Goal: Task Accomplishment & Management: Complete application form

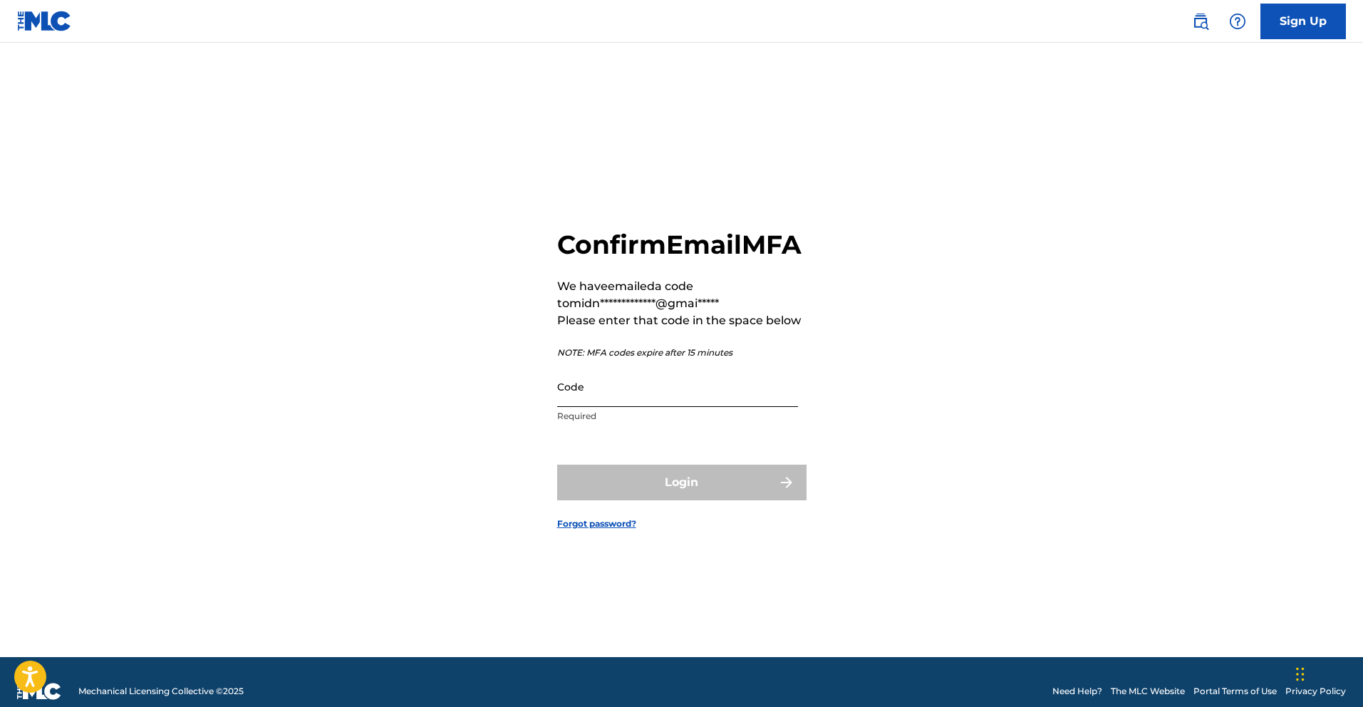
click at [627, 407] on input "Code" at bounding box center [677, 386] width 241 height 41
paste input "940916"
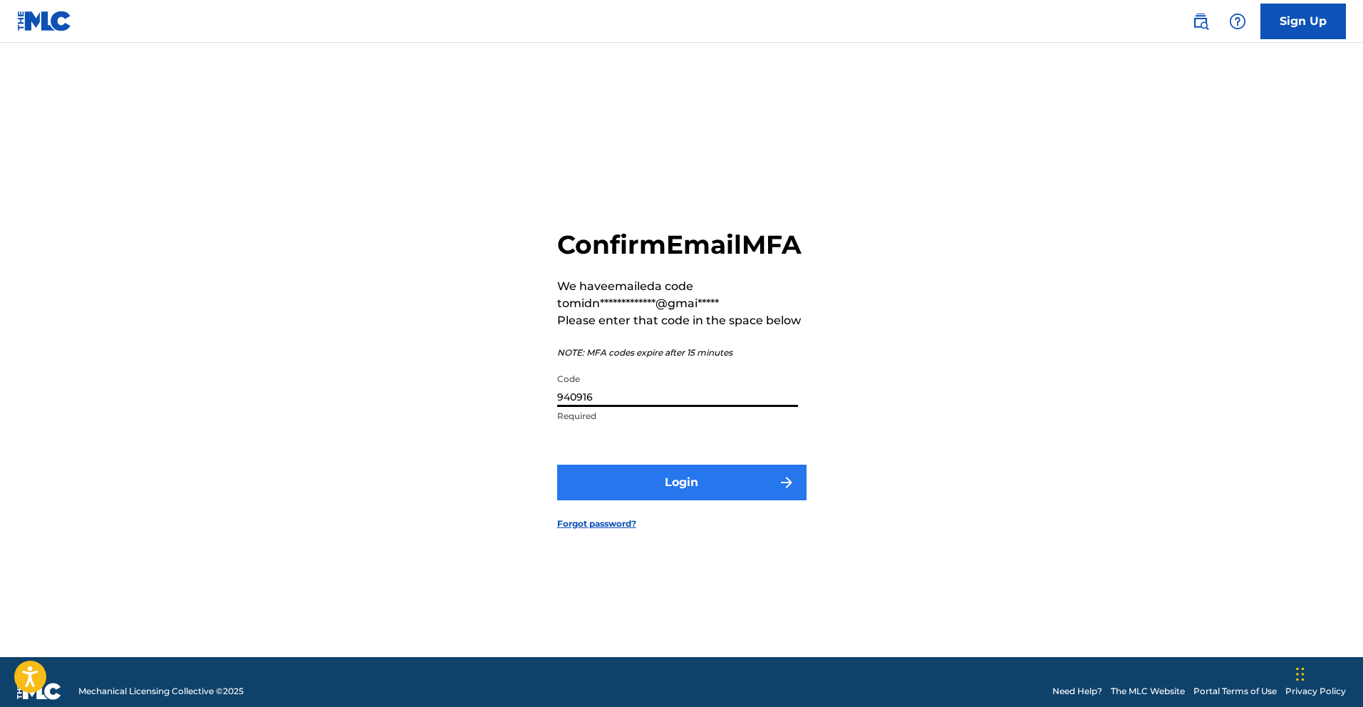
type input "940916"
click at [673, 500] on button "Login" at bounding box center [681, 483] width 249 height 36
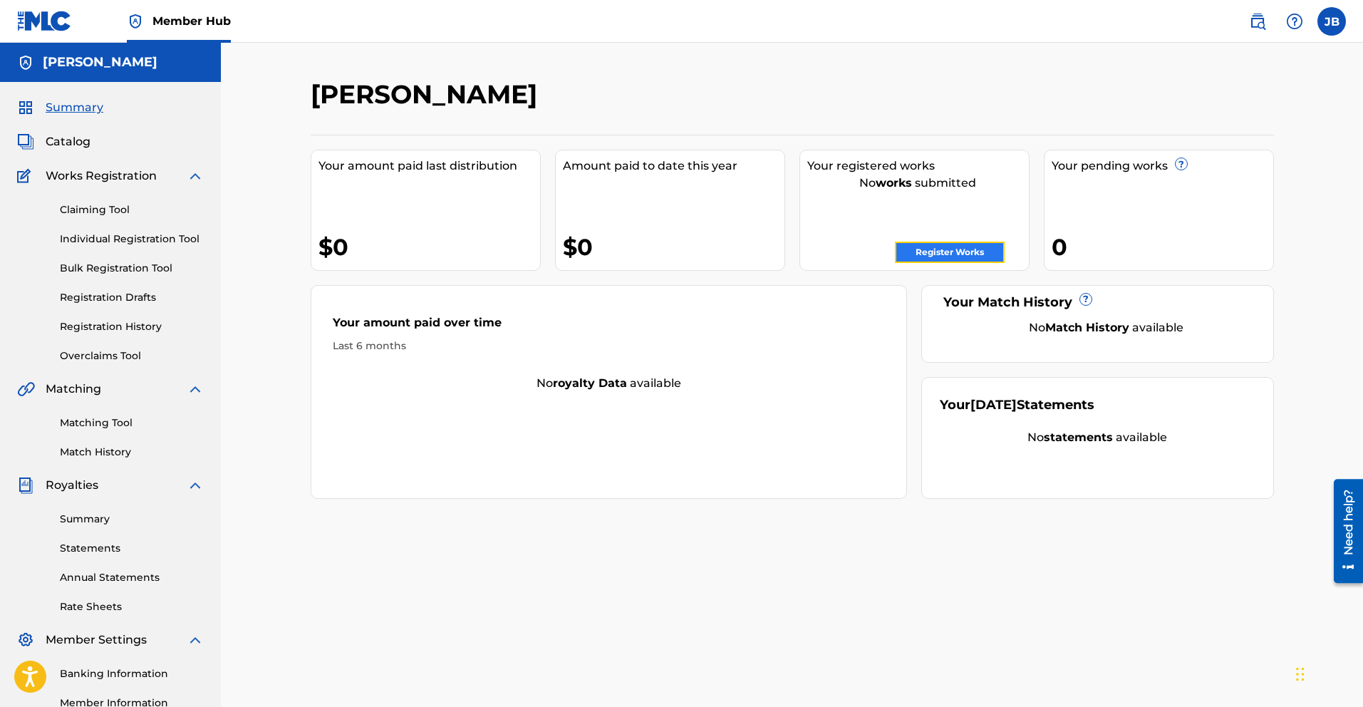
click at [944, 261] on link "Register Works" at bounding box center [950, 252] width 110 height 21
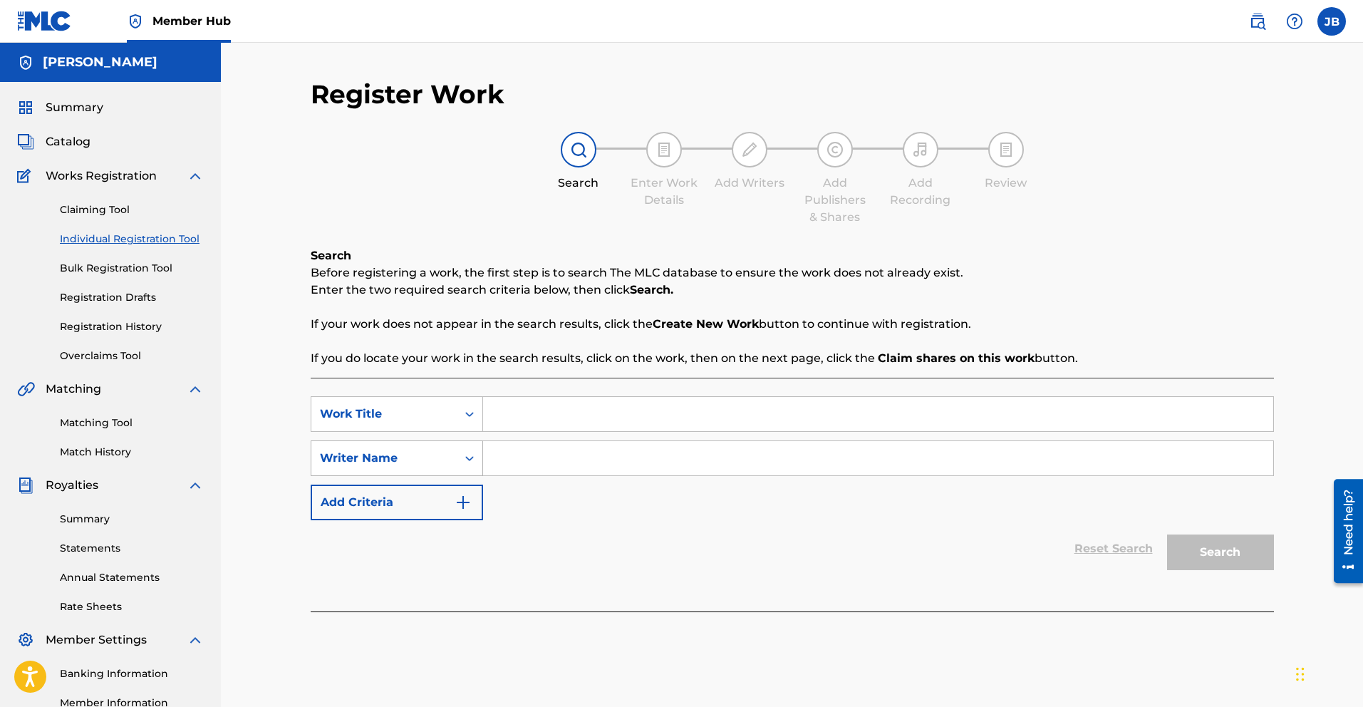
click at [453, 452] on div "Writer Name" at bounding box center [383, 458] width 145 height 27
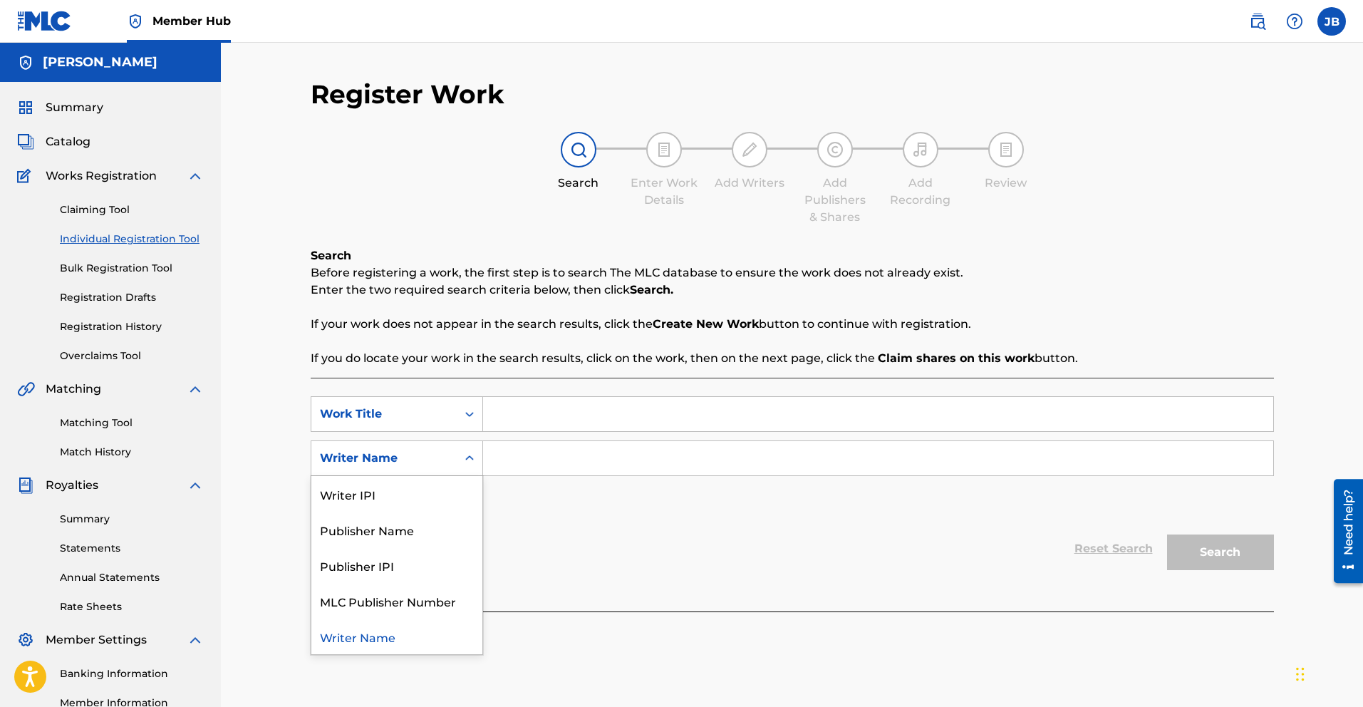
click at [453, 452] on div "Writer Name" at bounding box center [383, 458] width 145 height 27
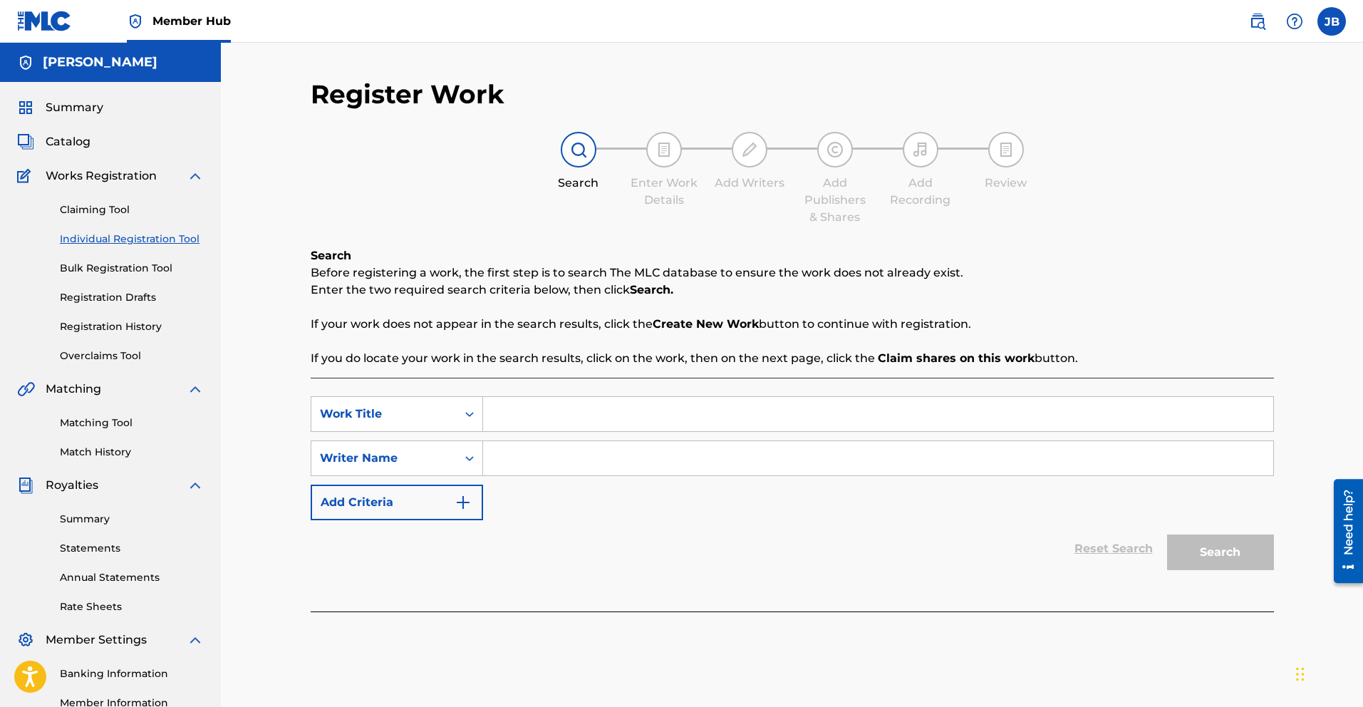
click at [532, 455] on input "Search Form" at bounding box center [878, 458] width 790 height 34
type input "[PERSON_NAME]"
click at [554, 395] on div "SearchWithCriteriaef2ae76b-a086-41f8-92f5-a9a867b16592 Work Title SearchWithCri…" at bounding box center [793, 495] width 964 height 234
click at [546, 410] on input "Search Form" at bounding box center [878, 414] width 790 height 34
click at [450, 457] on div "Writer Name" at bounding box center [383, 458] width 145 height 27
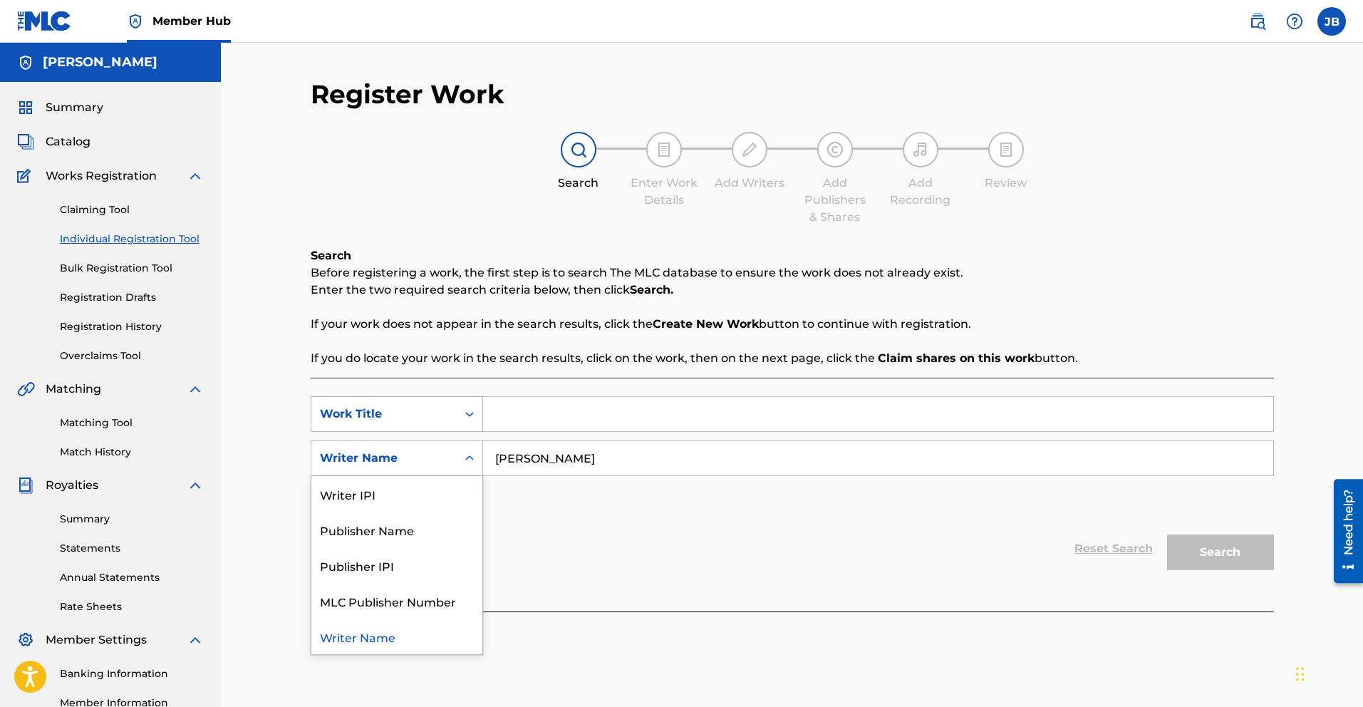
click at [432, 417] on div "Work Title" at bounding box center [384, 414] width 128 height 17
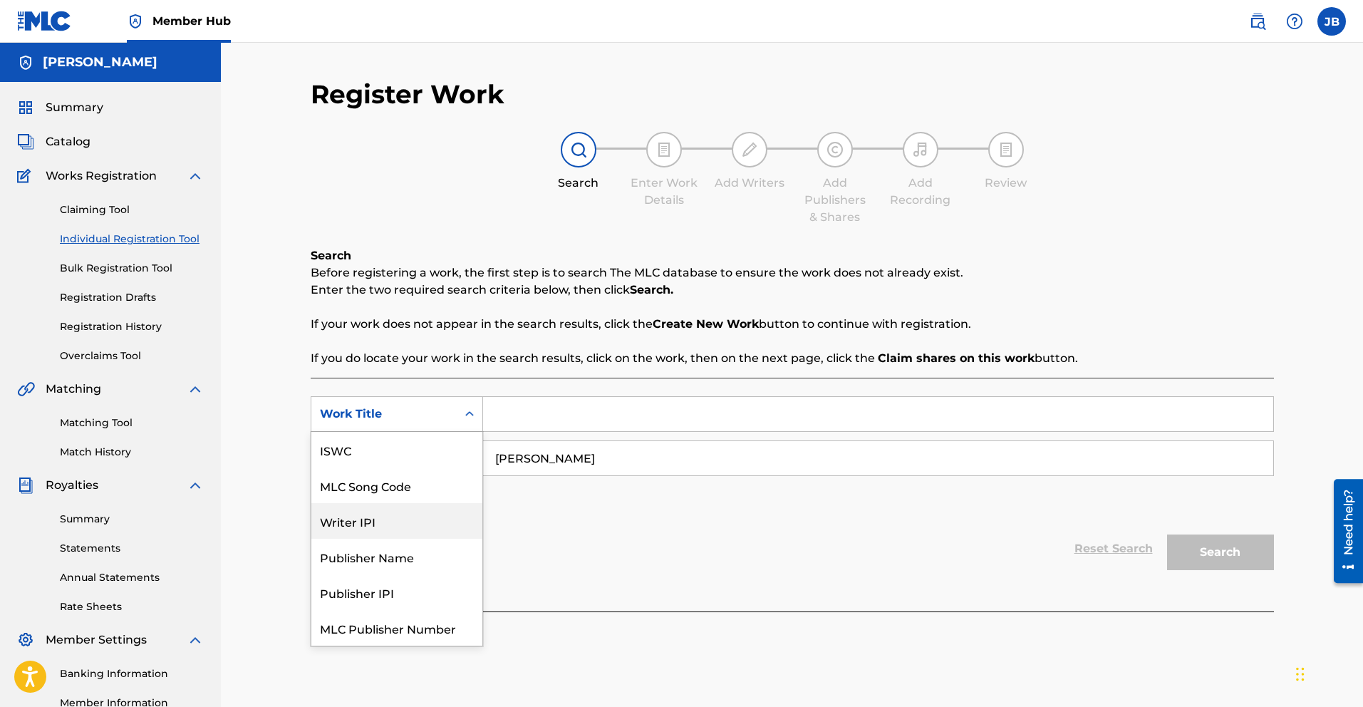
scroll to position [36, 0]
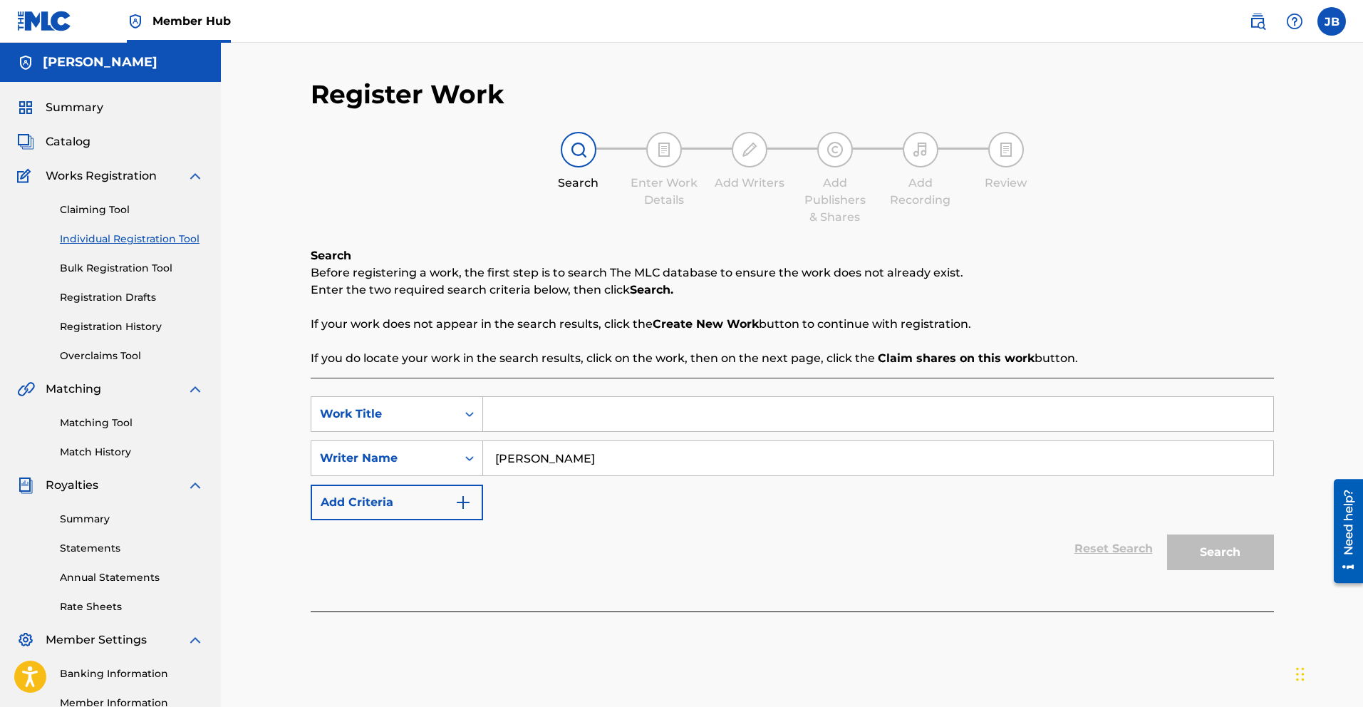
click at [543, 554] on div "Reset Search Search" at bounding box center [793, 548] width 964 height 57
click at [520, 418] on input "Search Form" at bounding box center [878, 414] width 790 height 34
click at [560, 415] on input "gansta gansta" at bounding box center [878, 414] width 790 height 34
click at [516, 417] on input "gansta gangsta" at bounding box center [878, 414] width 790 height 34
type input "gangsta gangsta"
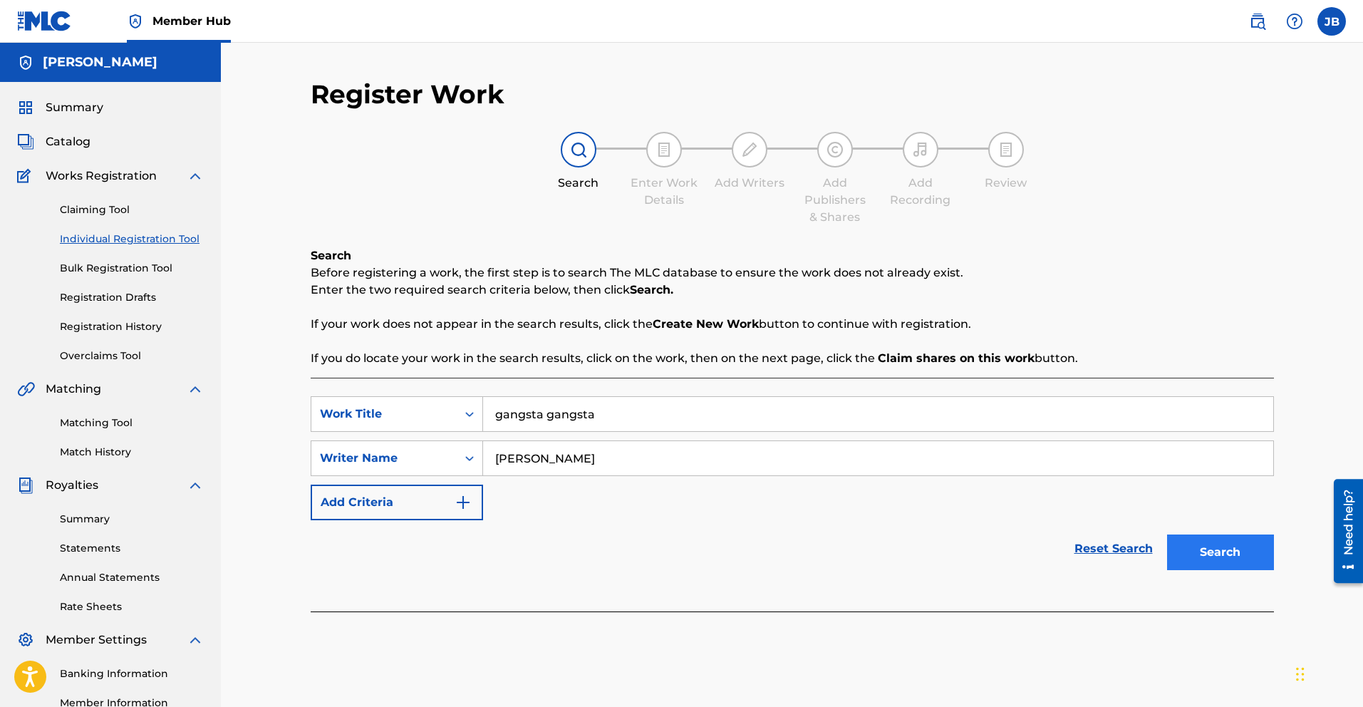
drag, startPoint x: 1212, startPoint y: 537, endPoint x: 1217, endPoint y: 545, distance: 9.9
click at [1217, 545] on div "Search" at bounding box center [1217, 548] width 114 height 57
click at [1217, 545] on button "Search" at bounding box center [1220, 553] width 107 height 36
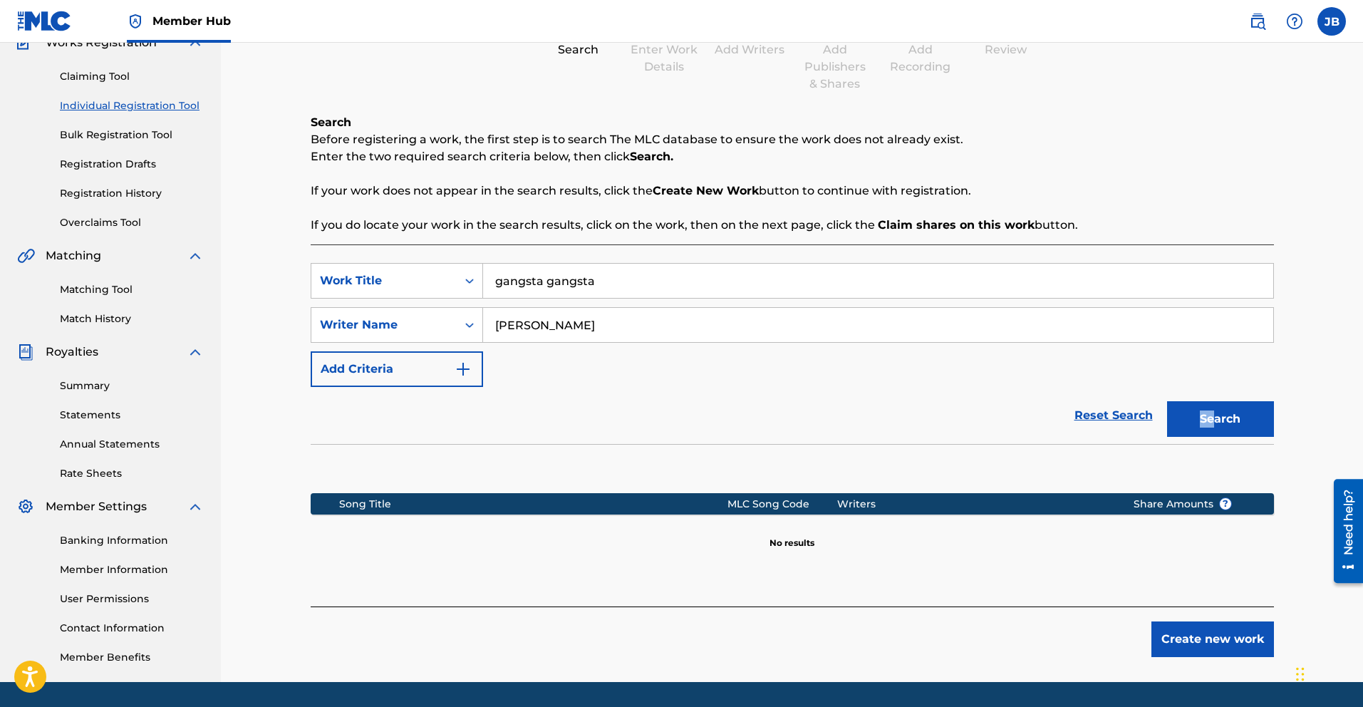
scroll to position [136, 0]
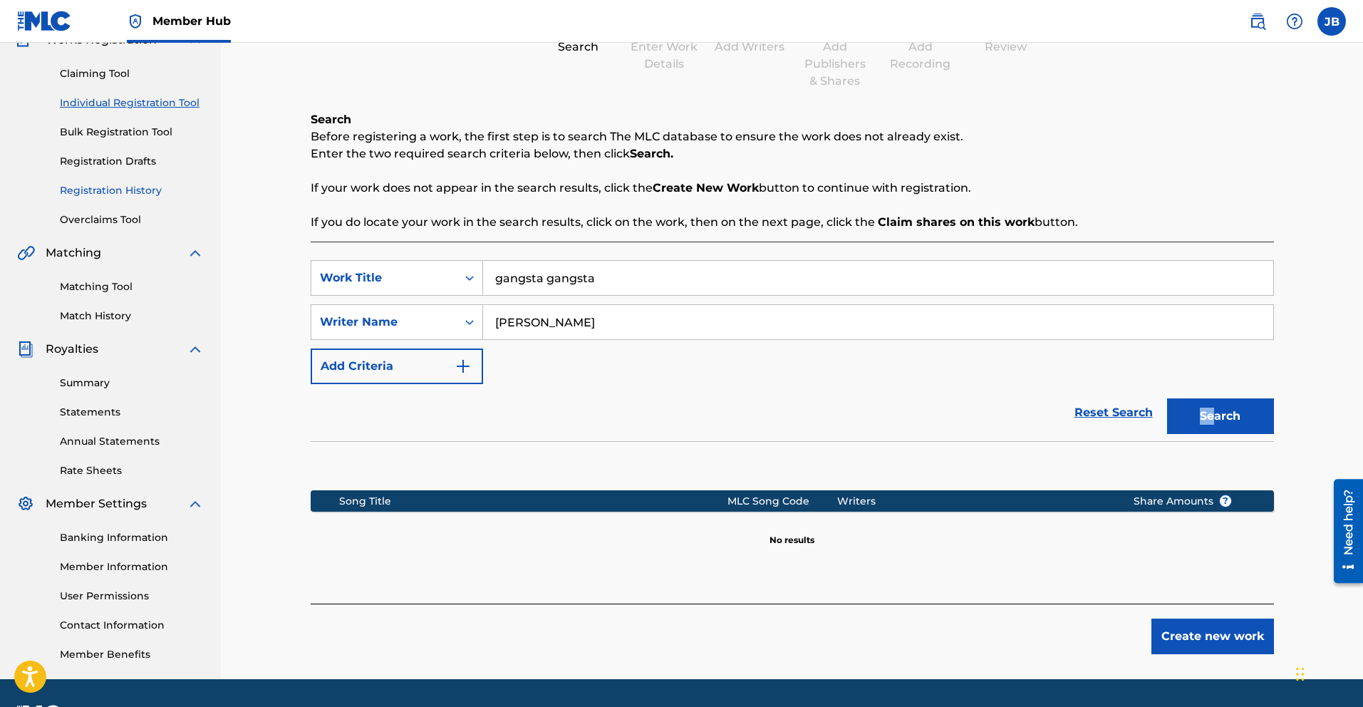
click at [114, 190] on link "Registration History" at bounding box center [132, 190] width 144 height 15
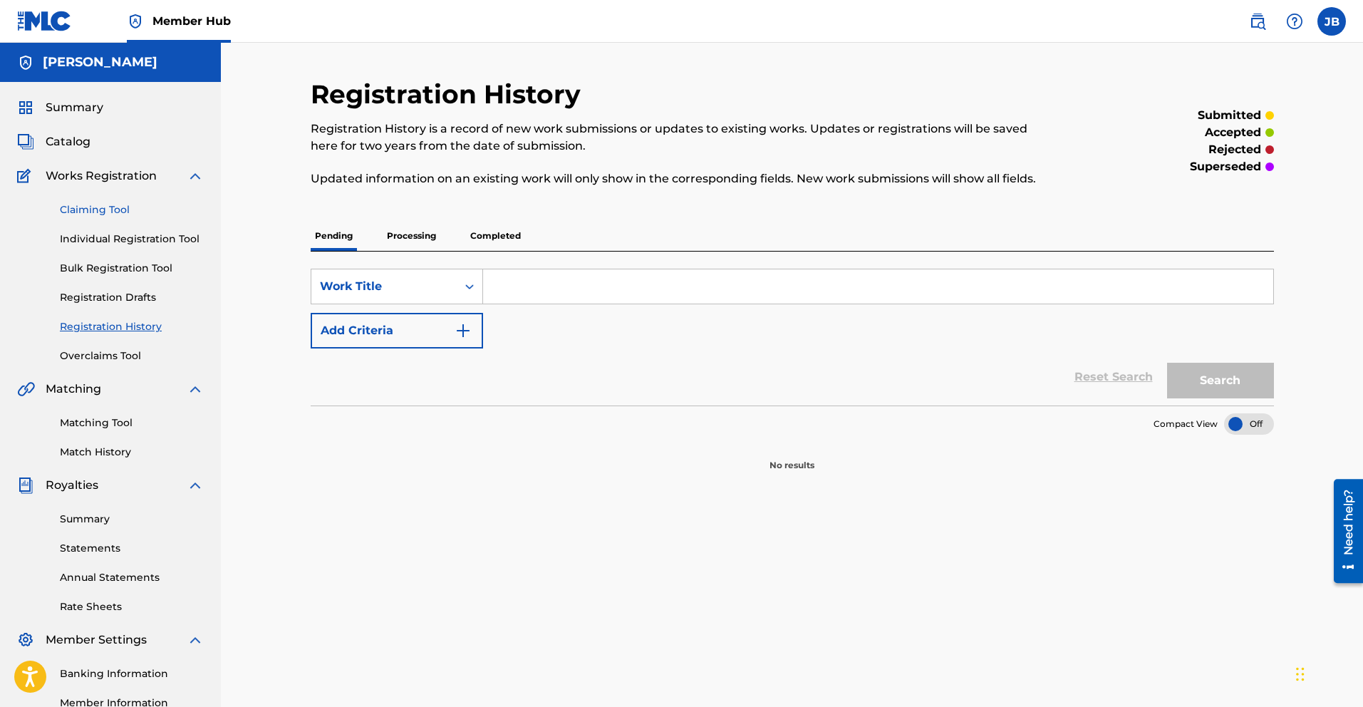
click at [115, 210] on link "Claiming Tool" at bounding box center [132, 209] width 144 height 15
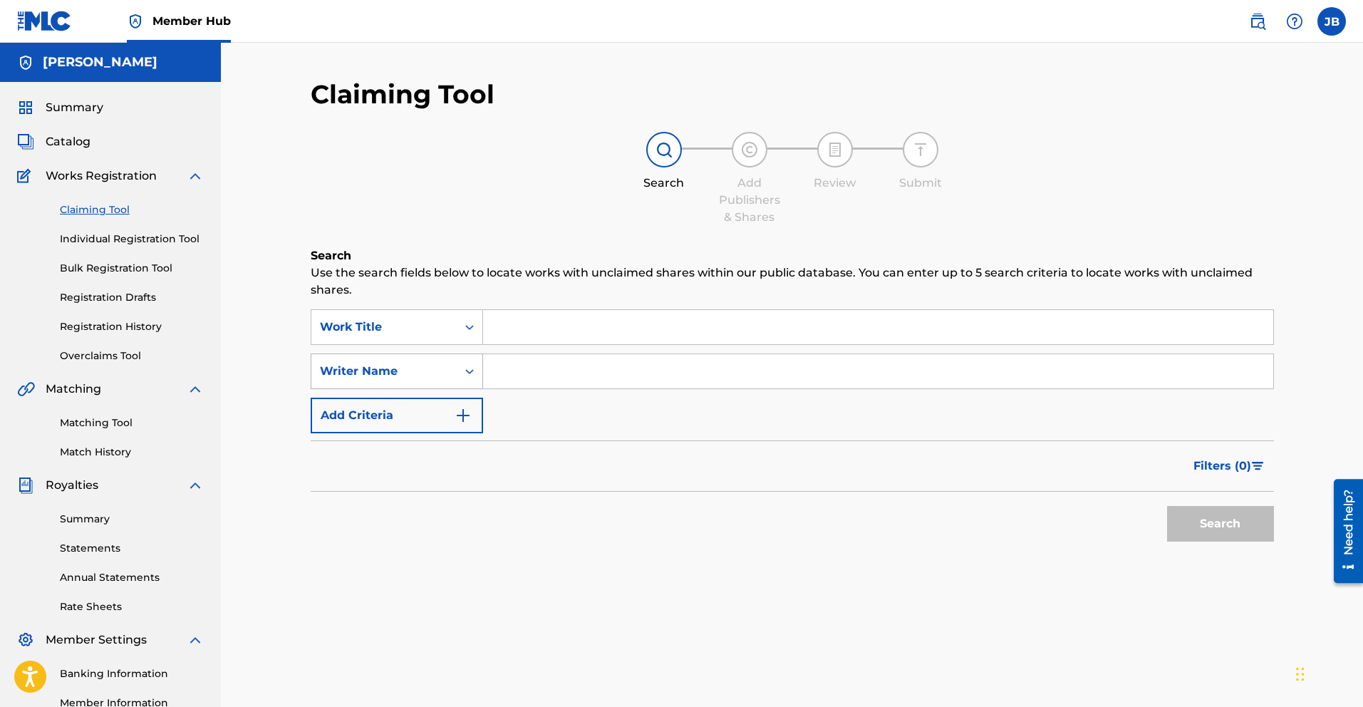
click at [457, 371] on div "Search Form" at bounding box center [470, 371] width 26 height 26
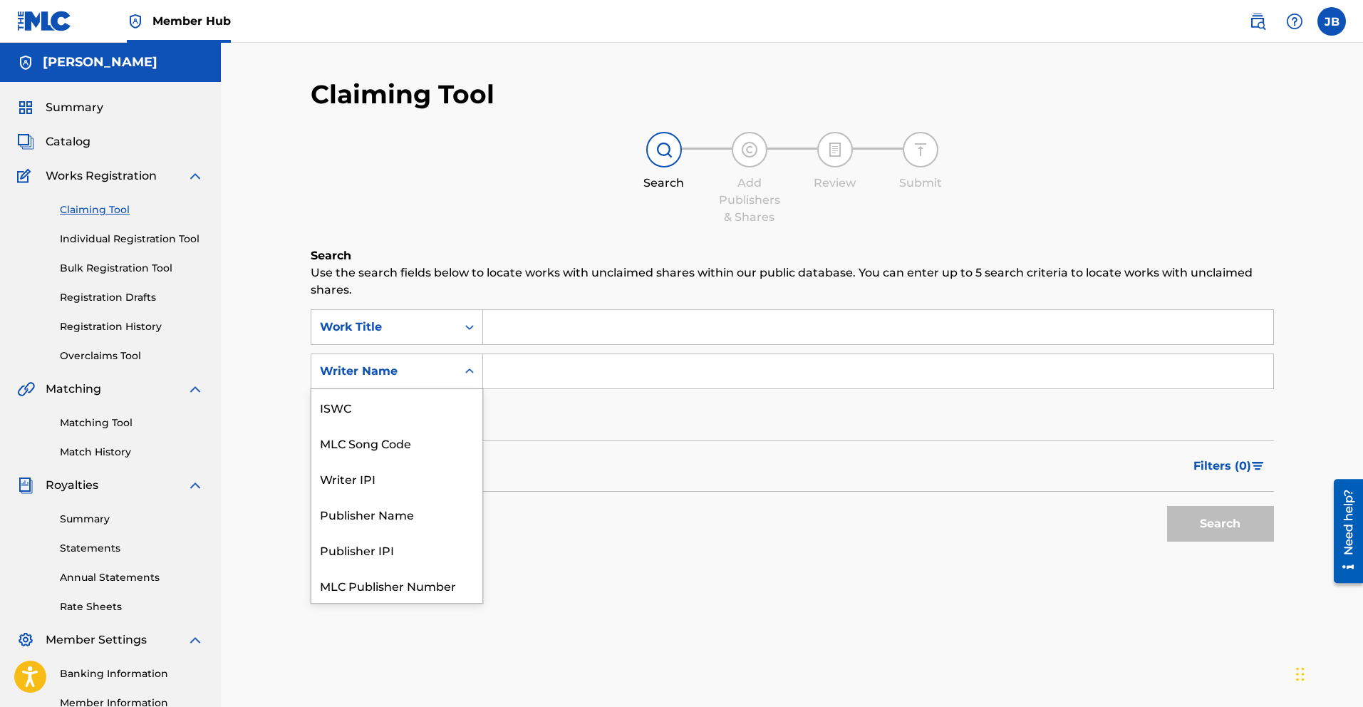
scroll to position [36, 0]
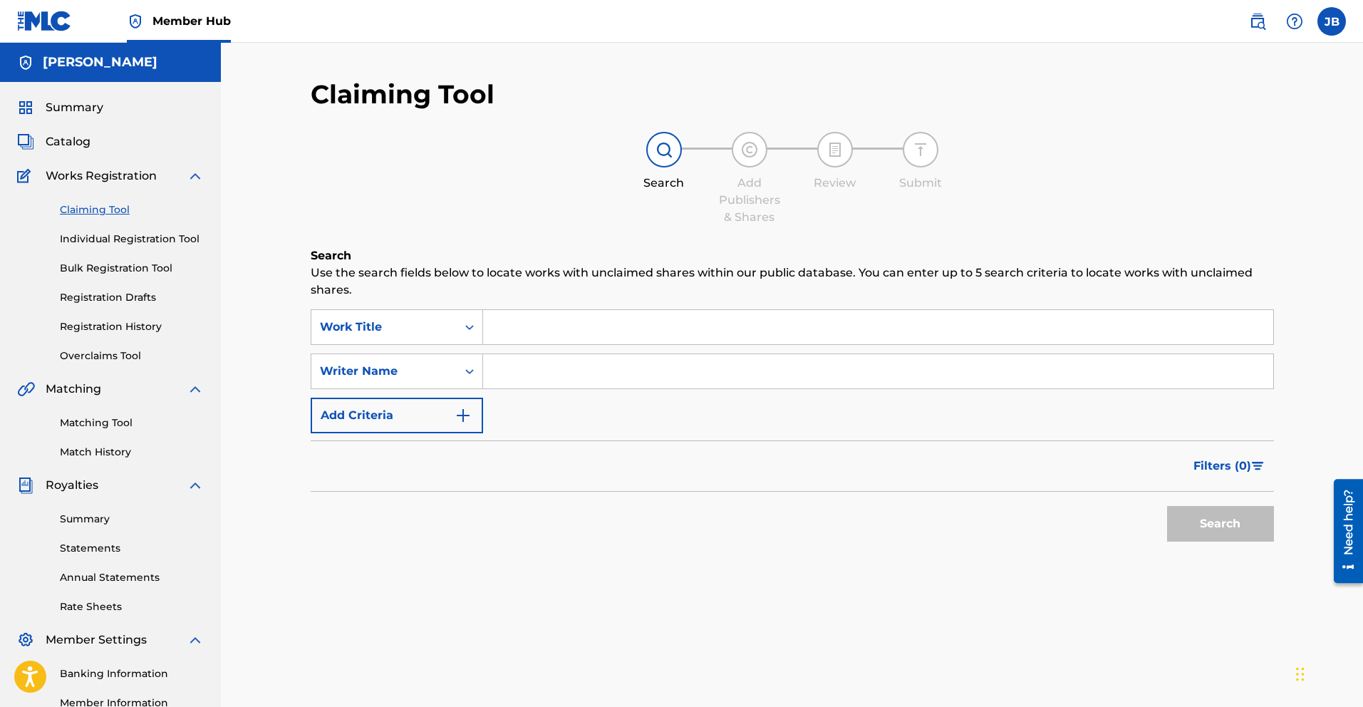
click at [457, 371] on div "Search Form" at bounding box center [470, 371] width 26 height 26
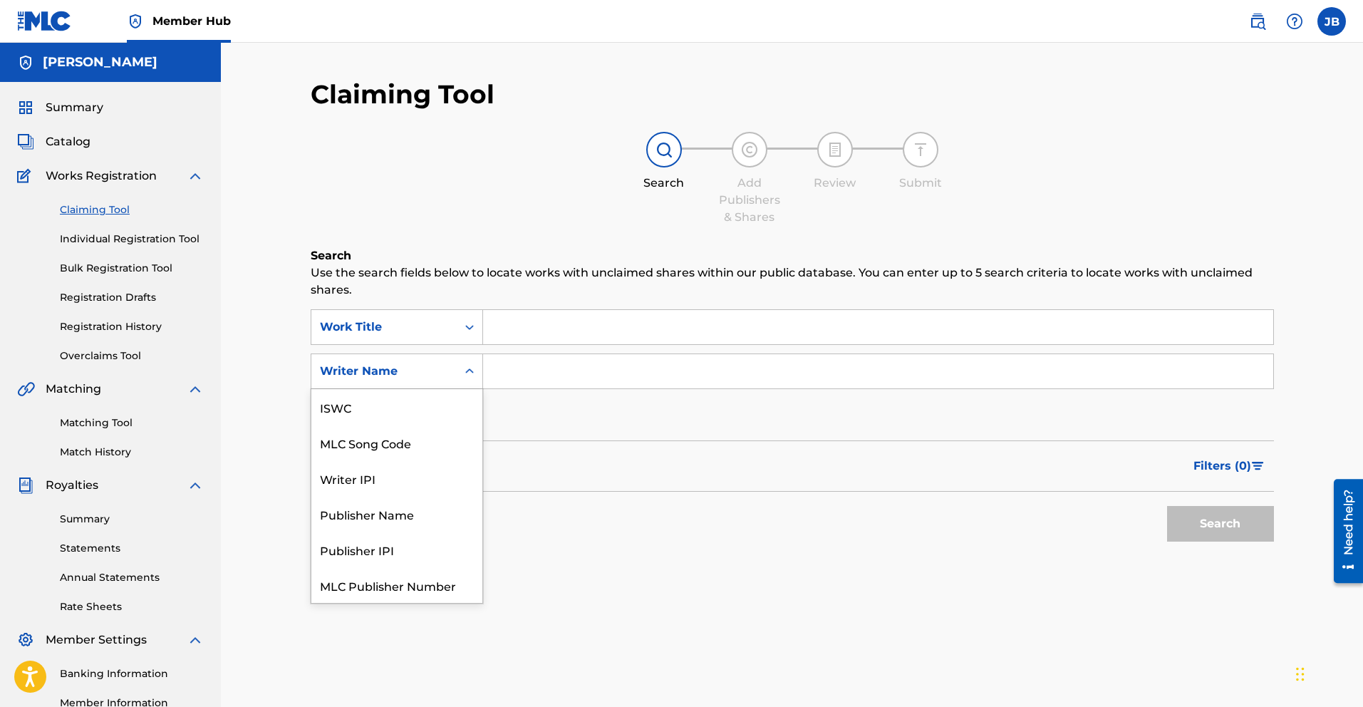
click at [368, 361] on div "Writer Name" at bounding box center [383, 371] width 145 height 27
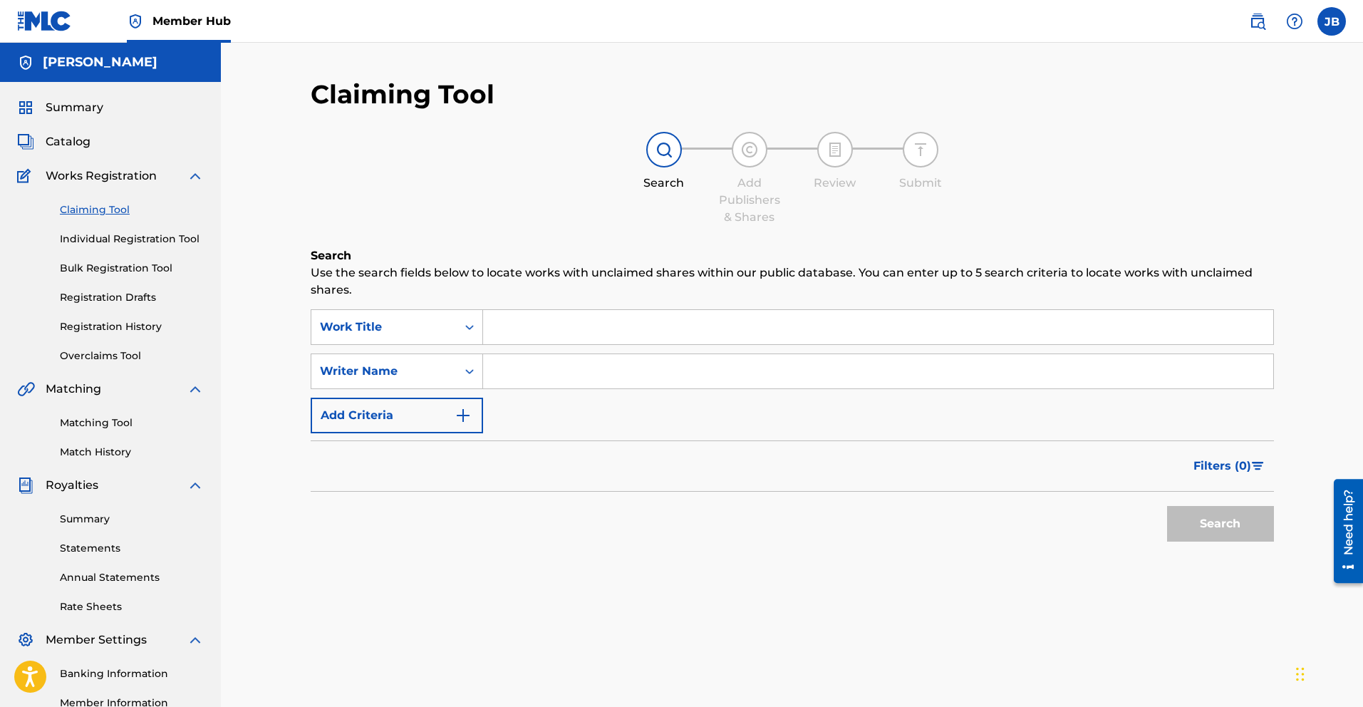
click at [274, 410] on div "Claiming Tool Search Add Publishers & Shares Review Submit Search Use the searc…" at bounding box center [792, 429] width 1142 height 773
click at [105, 429] on link "Matching Tool" at bounding box center [132, 422] width 144 height 15
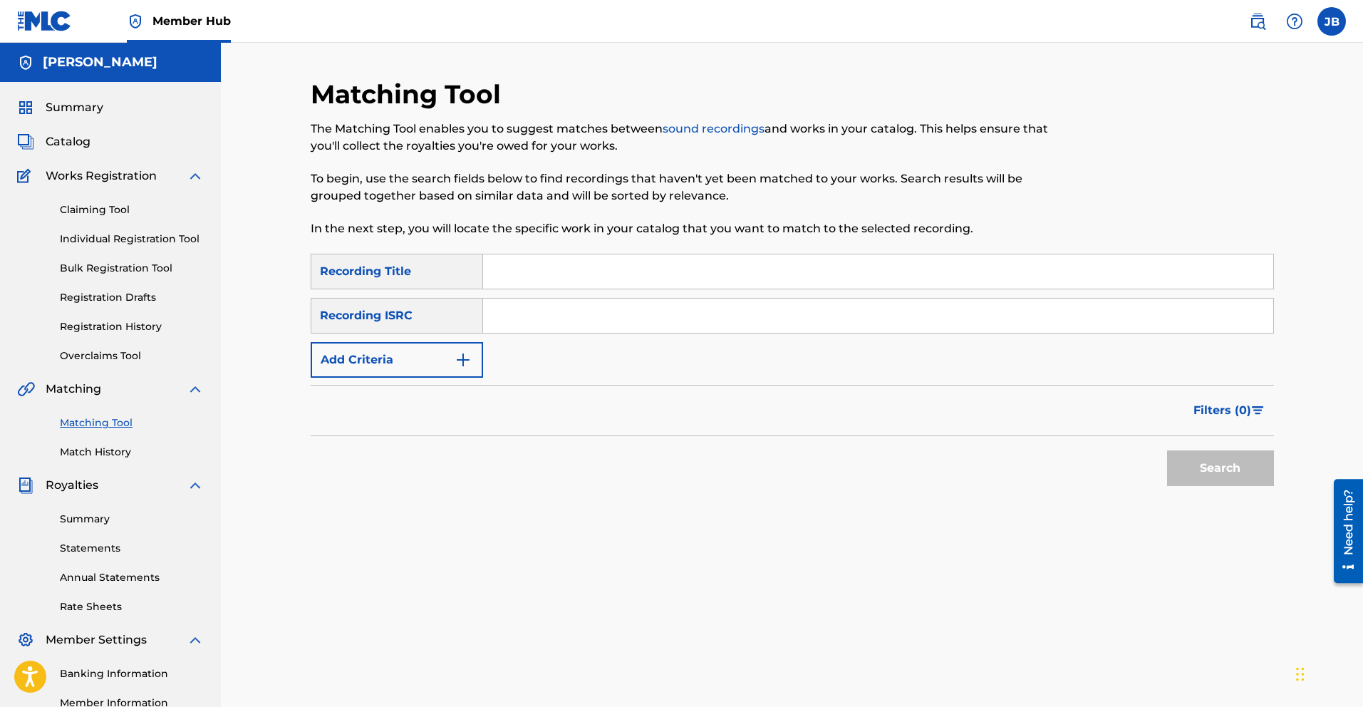
click at [533, 281] on input "Search Form" at bounding box center [878, 271] width 790 height 34
type input "Gangsta Gangsta"
click at [1229, 468] on button "Search" at bounding box center [1220, 468] width 107 height 36
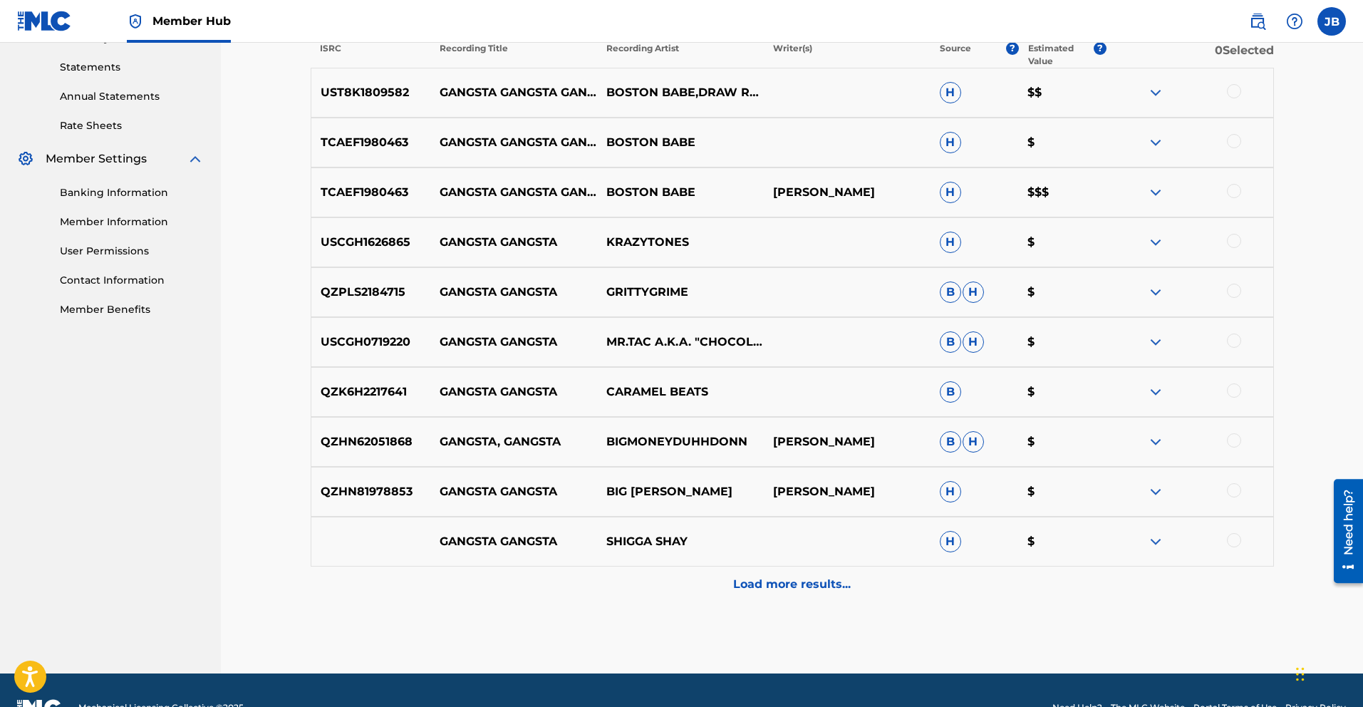
scroll to position [516, 0]
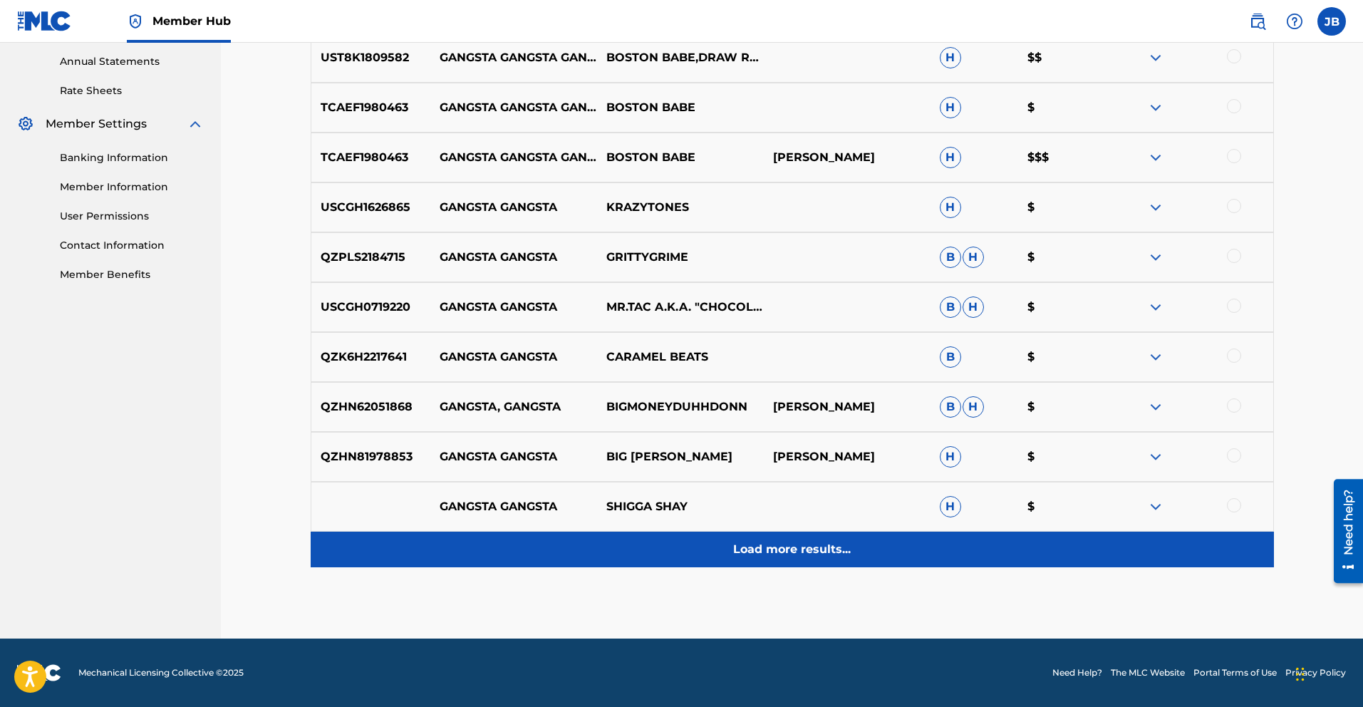
click at [807, 549] on p "Load more results..." at bounding box center [792, 549] width 118 height 17
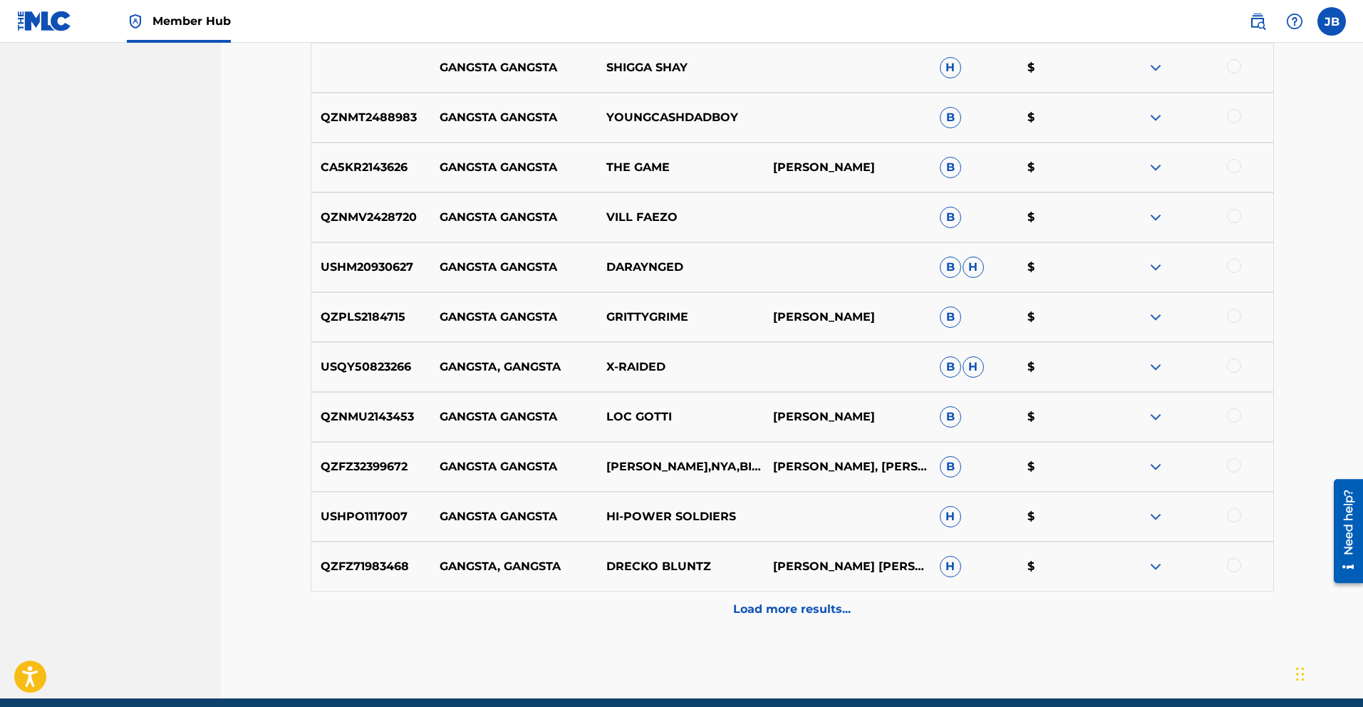
scroll to position [1015, 0]
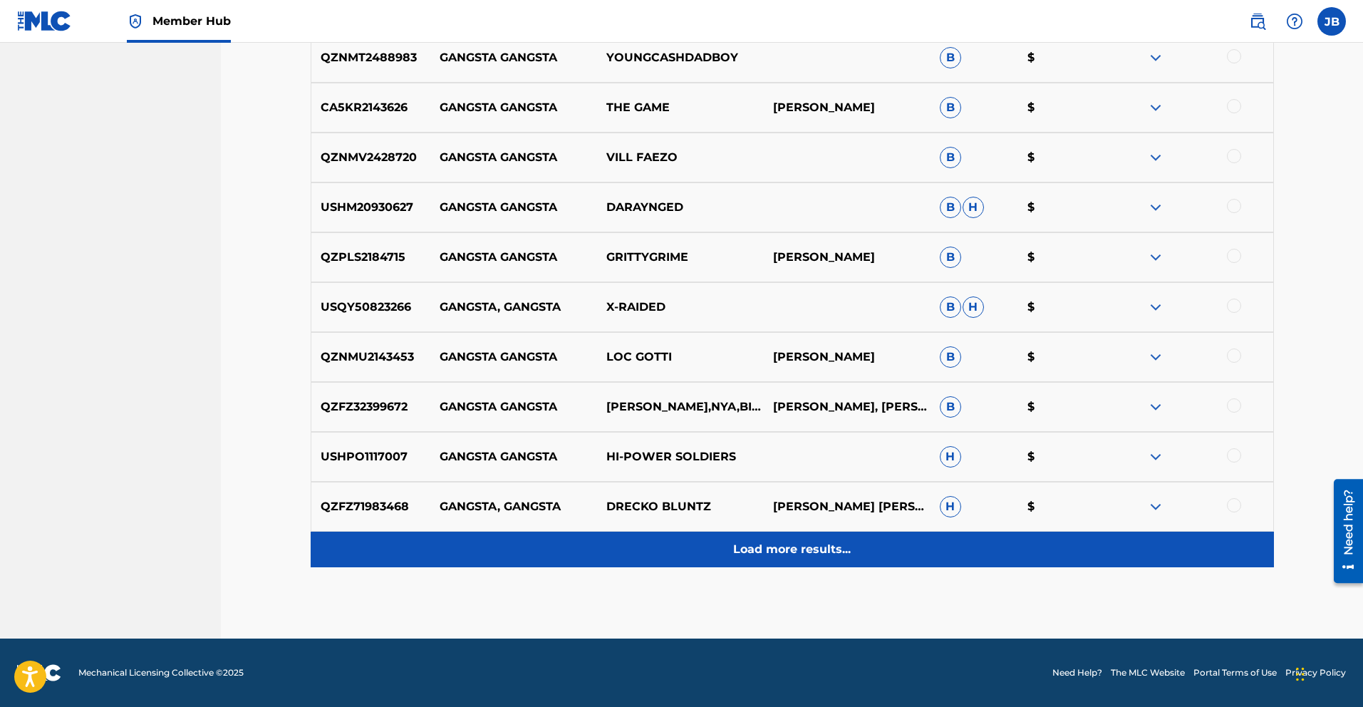
click at [807, 548] on p "Load more results..." at bounding box center [792, 549] width 118 height 17
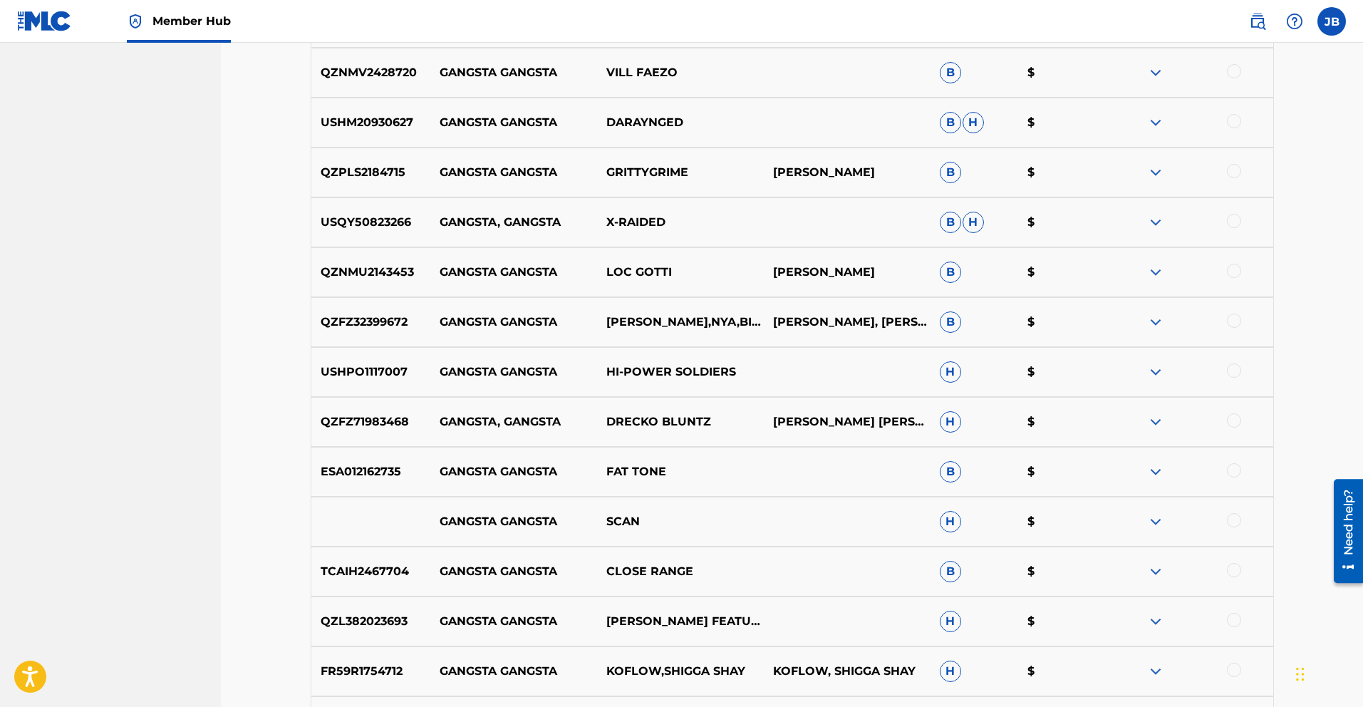
scroll to position [1514, 0]
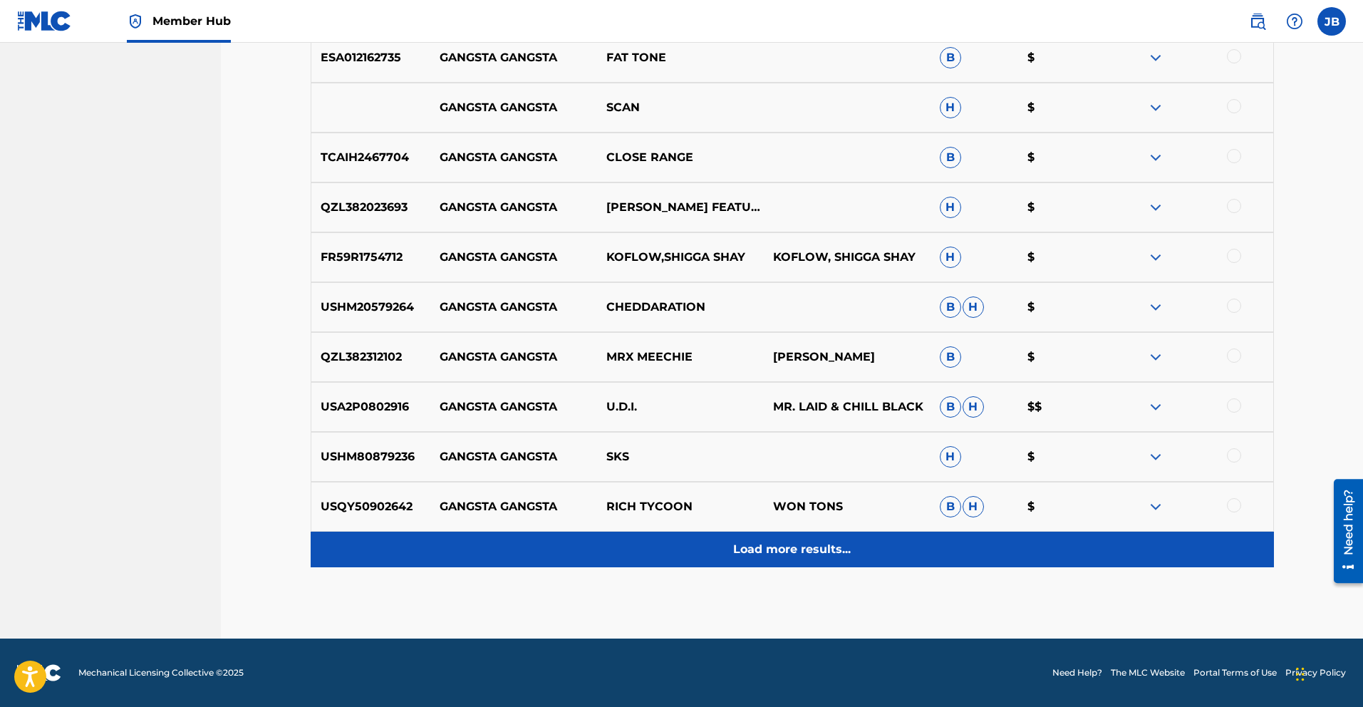
click at [807, 539] on div "Load more results..." at bounding box center [793, 550] width 964 height 36
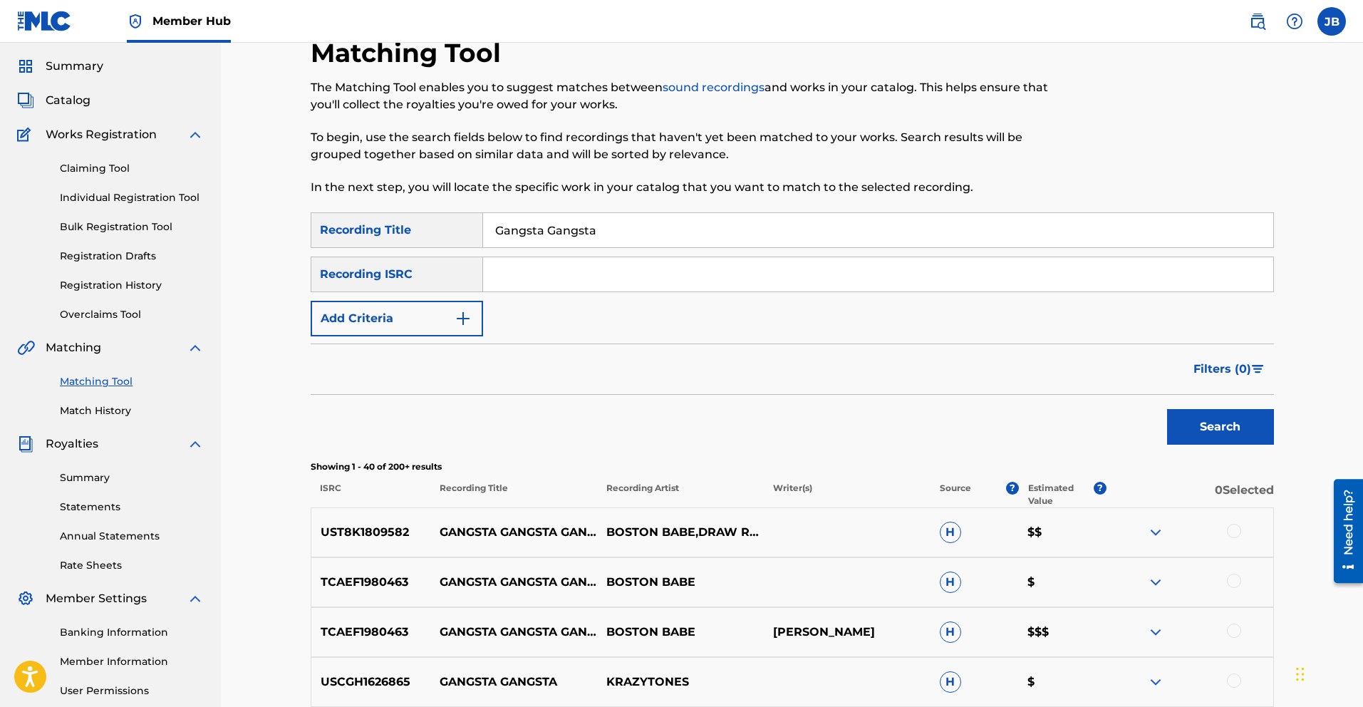
scroll to position [0, 0]
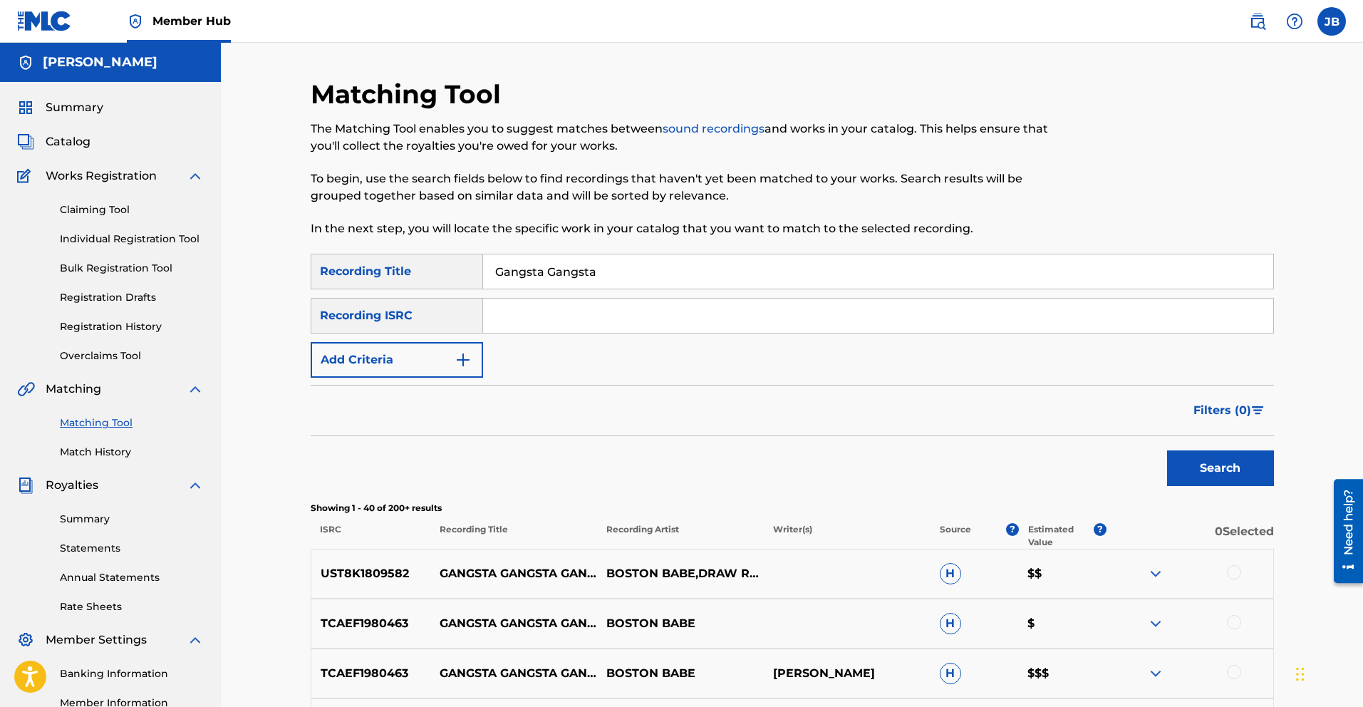
click at [450, 313] on div "Recording ISRC" at bounding box center [397, 316] width 172 height 36
click at [377, 272] on div "Recording Title" at bounding box center [397, 272] width 172 height 36
click at [143, 269] on link "Bulk Registration Tool" at bounding box center [132, 268] width 144 height 15
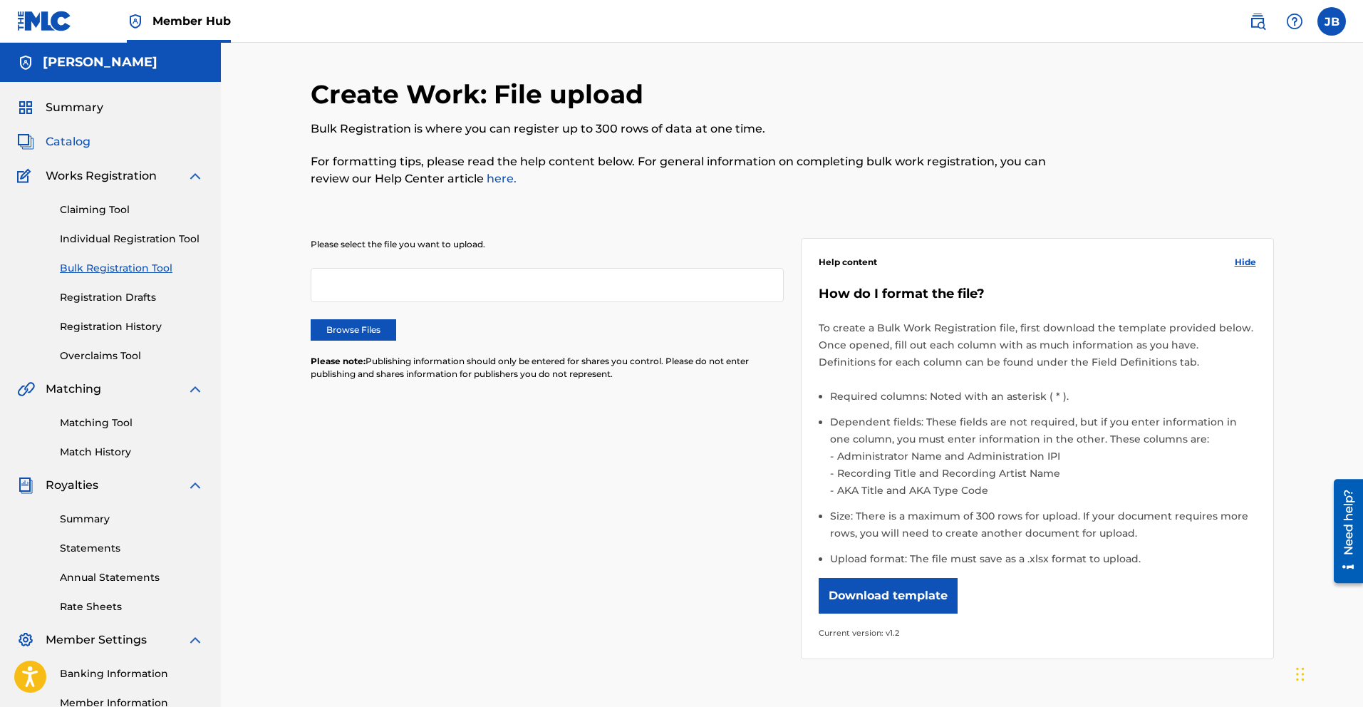
click at [69, 142] on span "Catalog" at bounding box center [68, 141] width 45 height 17
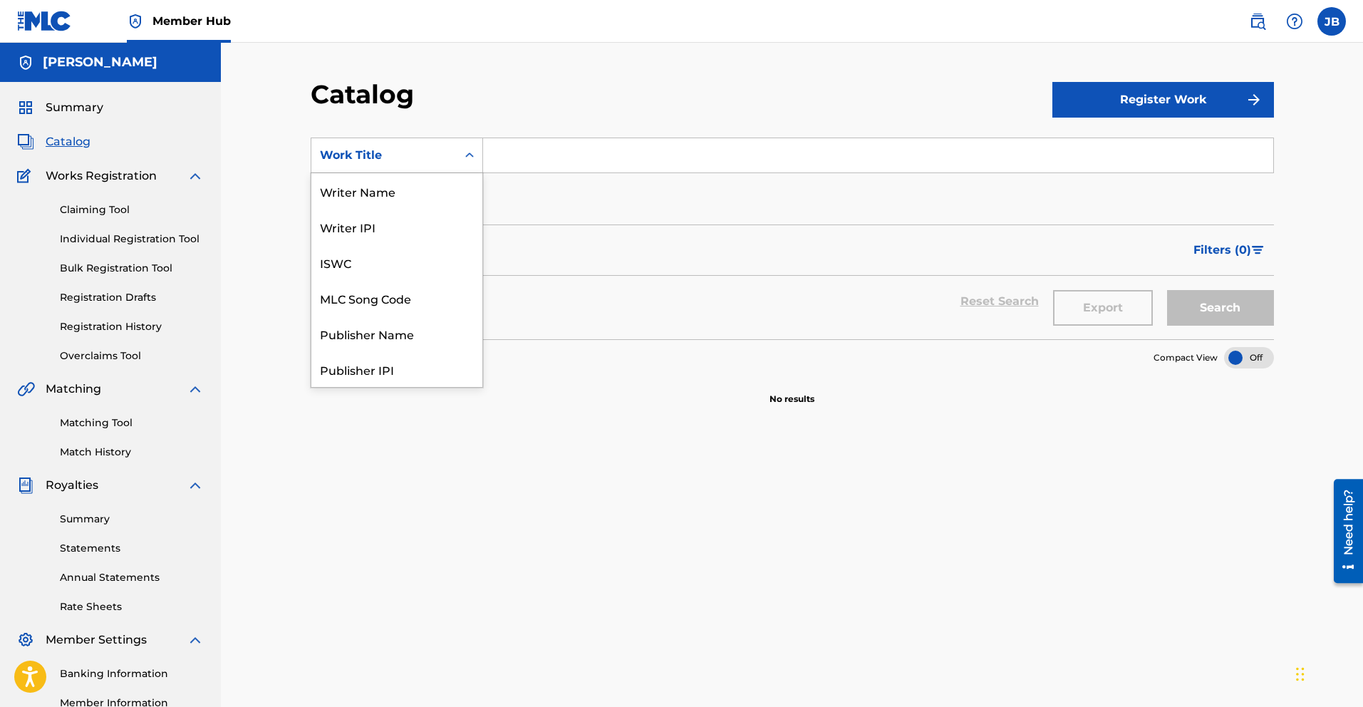
click at [470, 170] on div "Search Form" at bounding box center [470, 155] width 26 height 34
click at [413, 190] on div "Writer Name" at bounding box center [396, 191] width 171 height 36
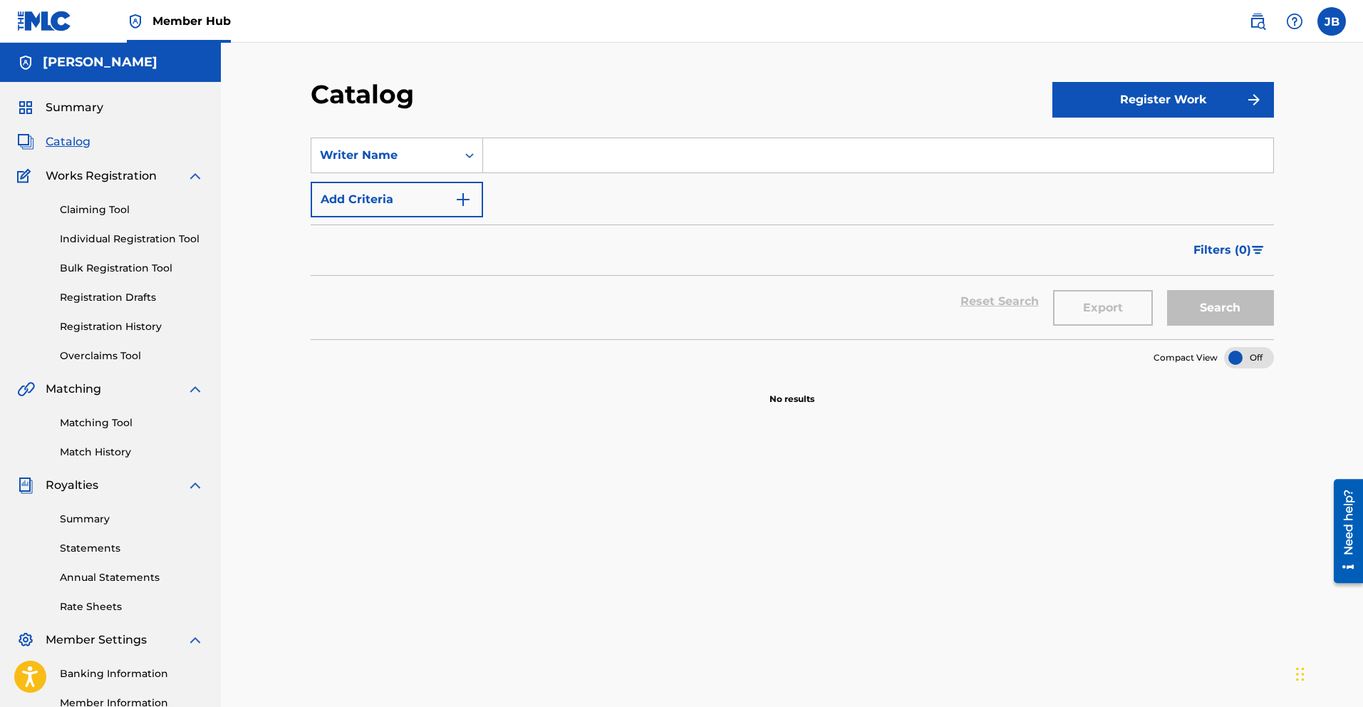
click at [531, 159] on input "Search Form" at bounding box center [878, 155] width 790 height 34
click at [552, 158] on input "[PERSON_NAME]" at bounding box center [878, 155] width 790 height 34
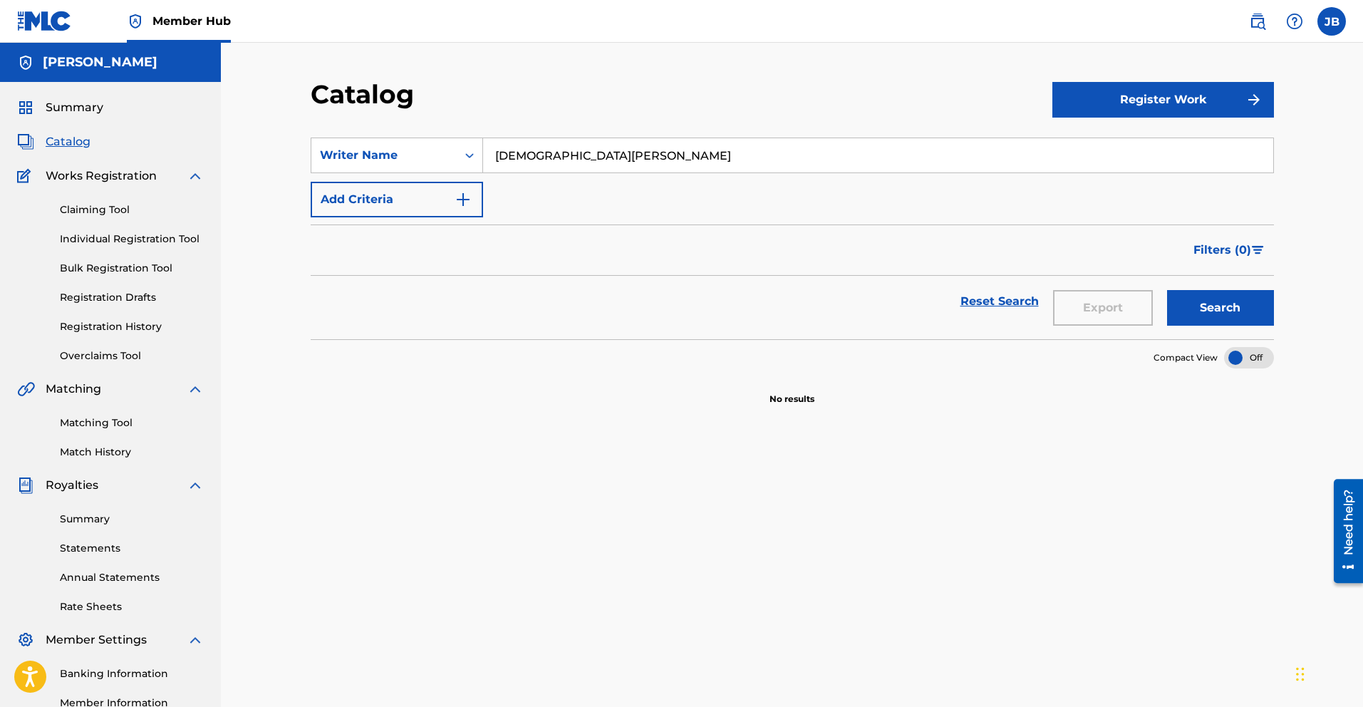
type input "[DEMOGRAPHIC_DATA][PERSON_NAME]"
click at [1167, 290] on button "Search" at bounding box center [1220, 308] width 107 height 36
